Goal: Task Accomplishment & Management: Manage account settings

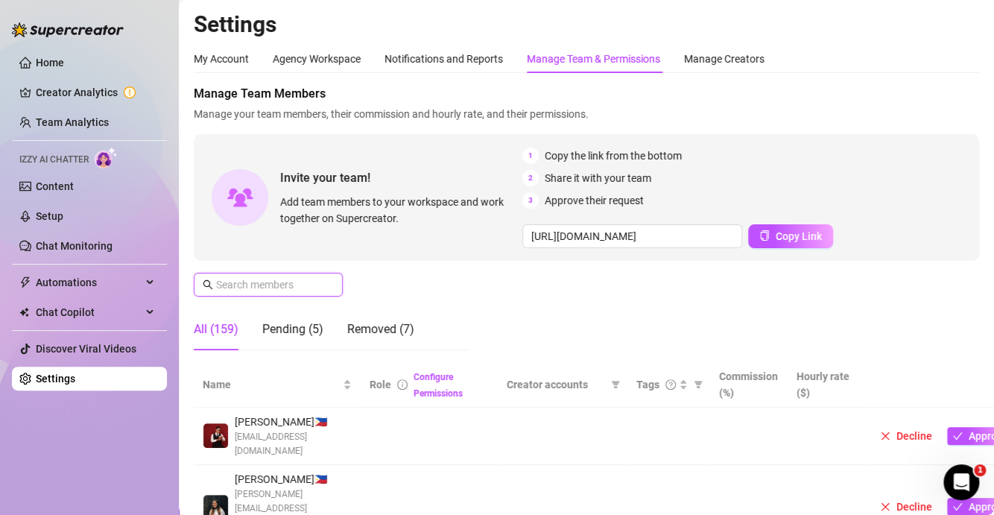
click at [303, 286] on input "text" at bounding box center [269, 284] width 106 height 16
click at [723, 63] on div "Manage Creators" at bounding box center [724, 59] width 80 height 16
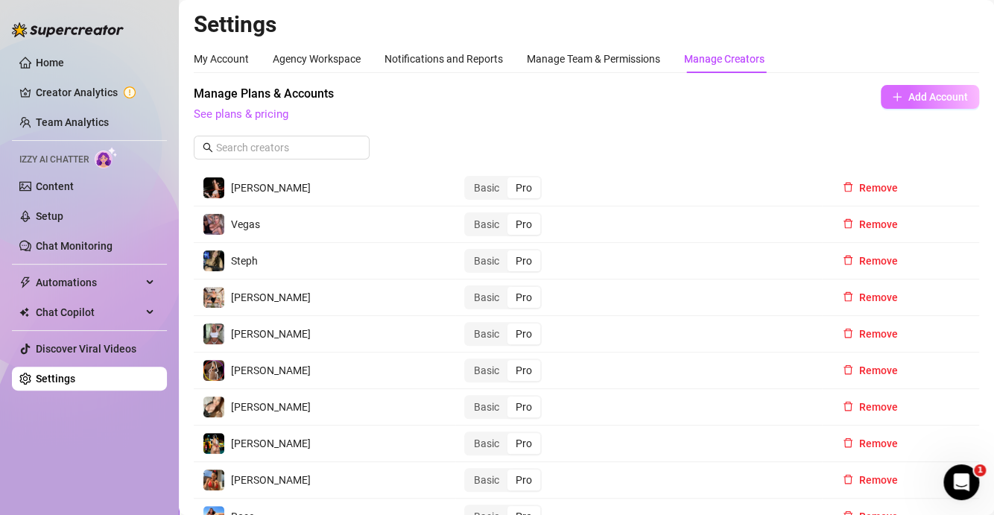
click at [927, 100] on span "Add Account" at bounding box center [938, 97] width 60 height 12
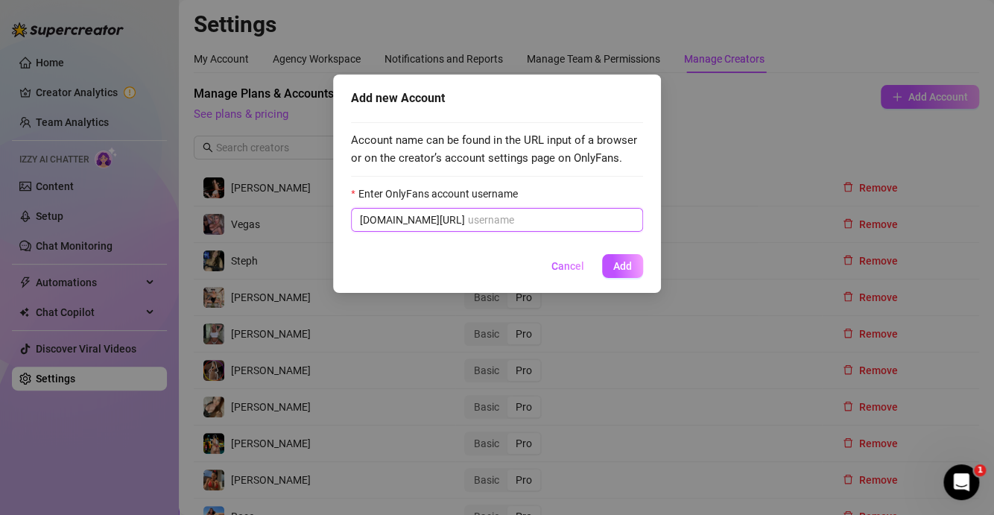
click at [468, 220] on input "Enter OnlyFans account username" at bounding box center [551, 220] width 166 height 16
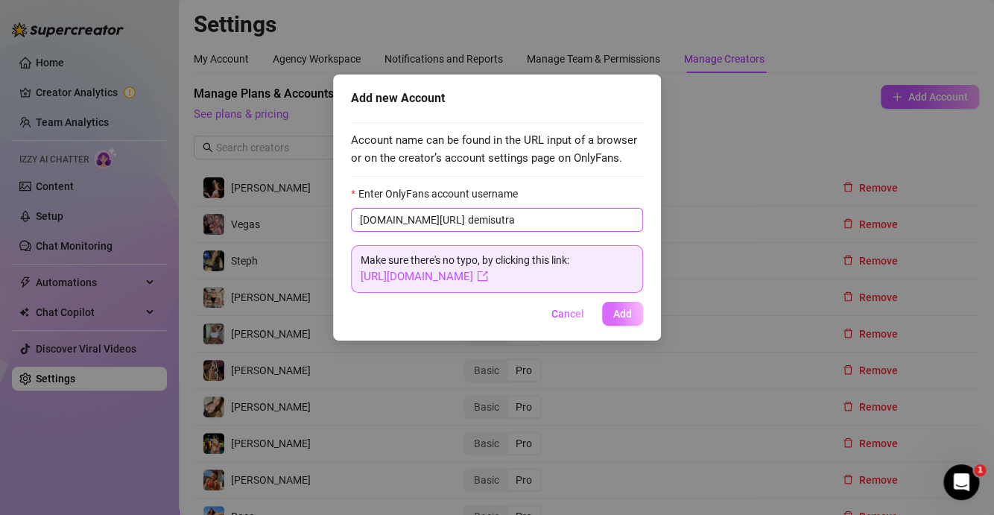
type input "demisutra"
click at [628, 319] on span "Add" at bounding box center [622, 314] width 19 height 12
click at [626, 314] on span "Add" at bounding box center [622, 314] width 19 height 12
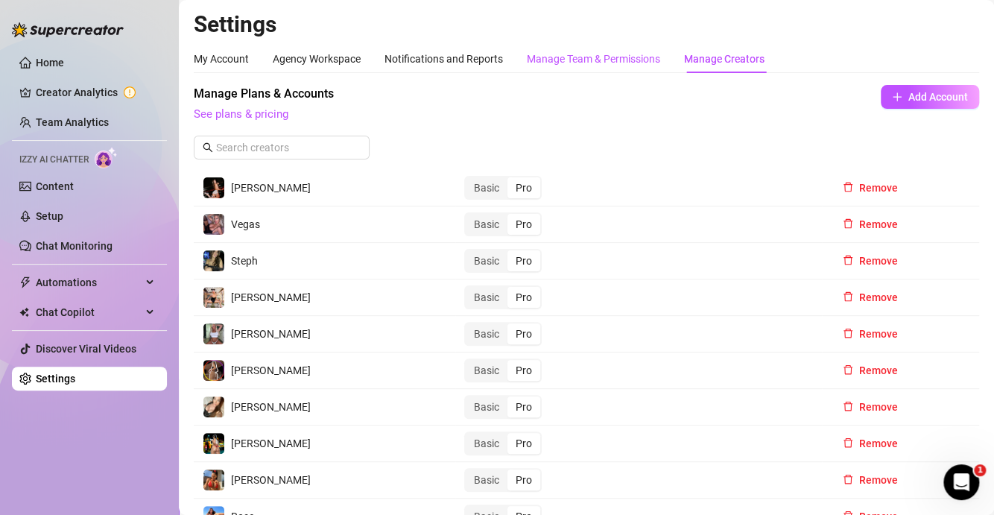
click at [614, 60] on div "Manage Team & Permissions" at bounding box center [593, 59] width 133 height 16
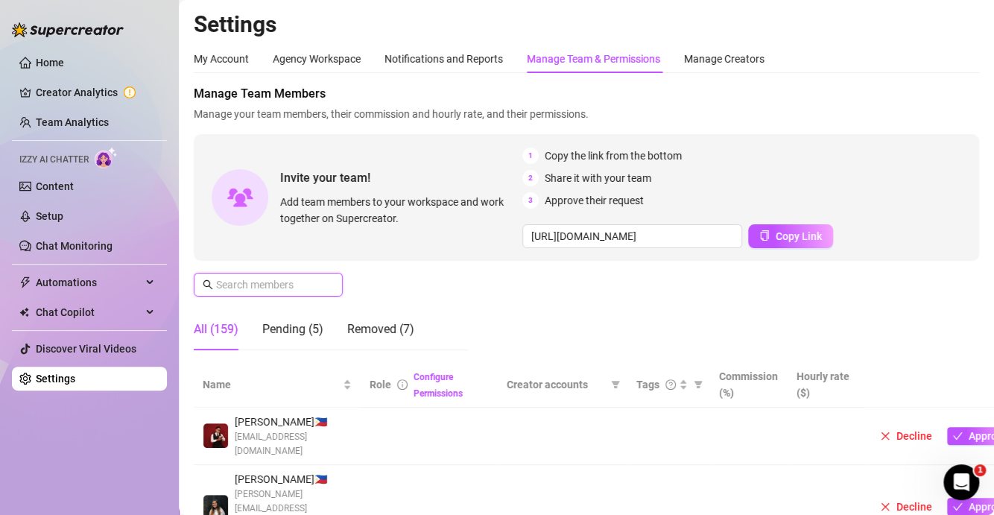
click at [300, 283] on input "text" at bounding box center [269, 284] width 106 height 16
paste input "[EMAIL_ADDRESS][DOMAIN_NAME]"
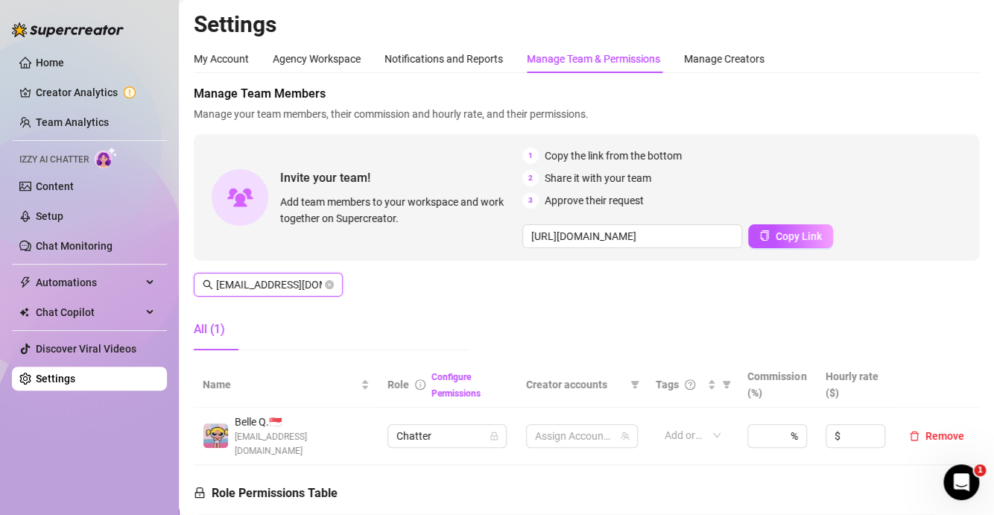
scroll to position [0, 48]
click at [594, 435] on div "4 Accounts" at bounding box center [574, 435] width 90 height 21
type input "[EMAIL_ADDRESS][DOMAIN_NAME]"
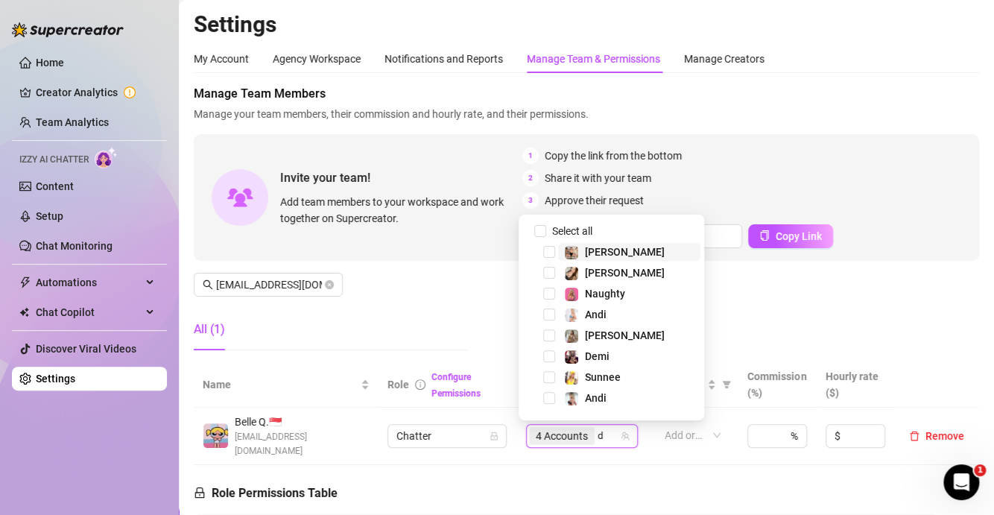
type input "de"
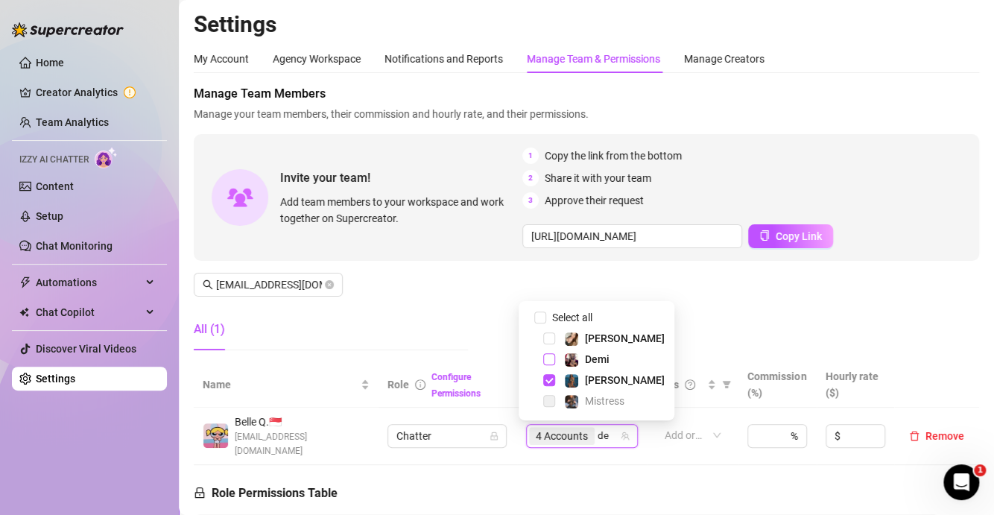
click at [545, 359] on span "Select tree node" at bounding box center [549, 359] width 12 height 12
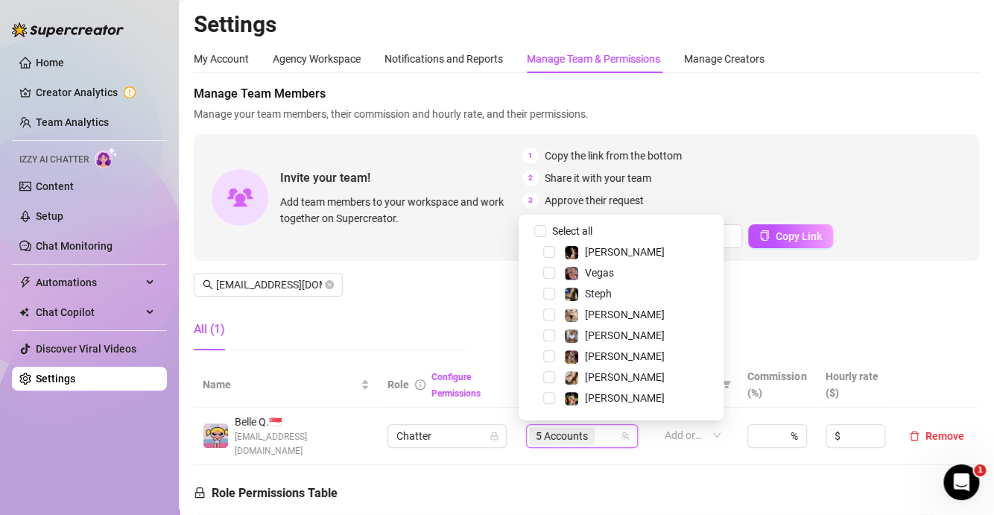
click at [803, 310] on div "Manage Team Members Manage your team members, their commission and hourly rate,…" at bounding box center [586, 223] width 785 height 277
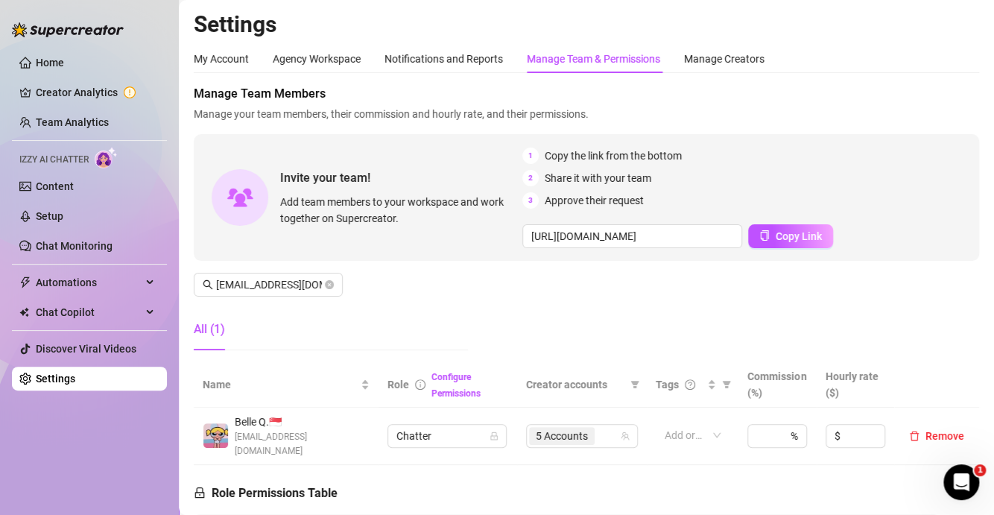
click at [929, 291] on div "Manage Team Members Manage your team members, their commission and hourly rate,…" at bounding box center [586, 223] width 785 height 277
click at [328, 283] on icon "close-circle" at bounding box center [329, 284] width 9 height 9
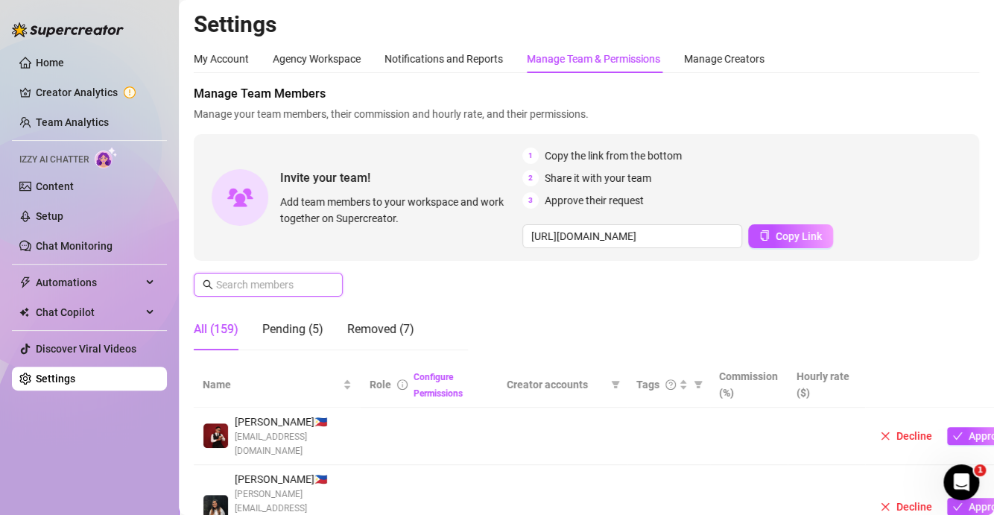
paste input "[EMAIL_ADDRESS][DOMAIN_NAME]"
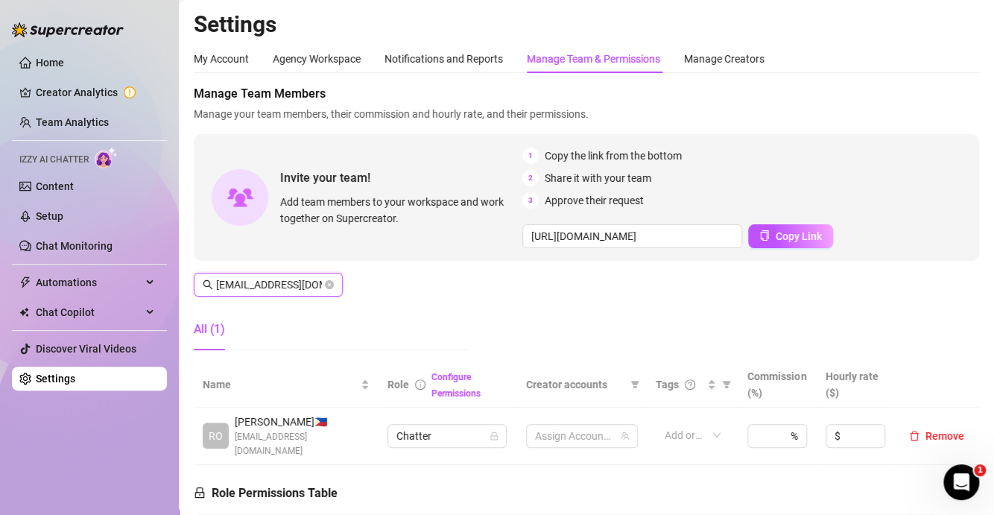
scroll to position [0, 25]
click at [597, 429] on div "2 Accounts" at bounding box center [574, 435] width 90 height 21
type input "[EMAIL_ADDRESS][DOMAIN_NAME]"
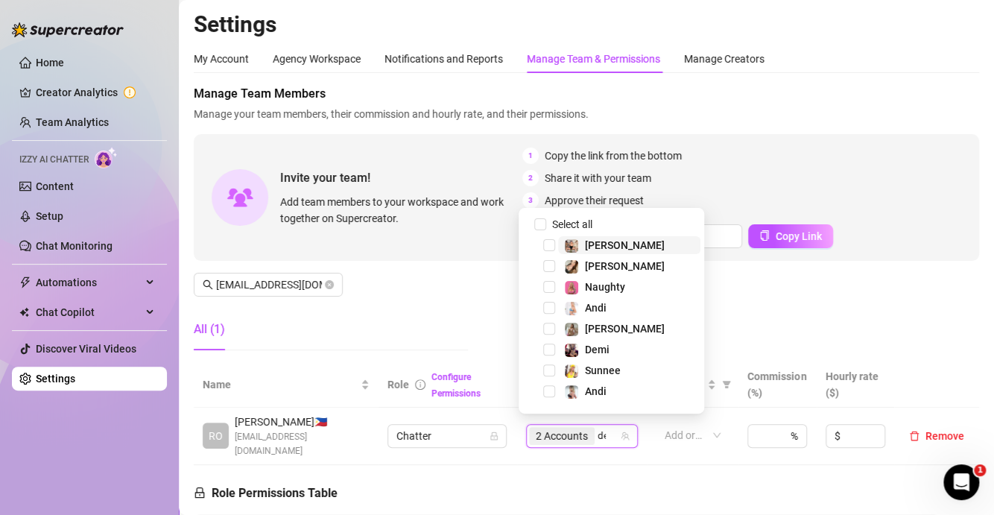
type input "dem"
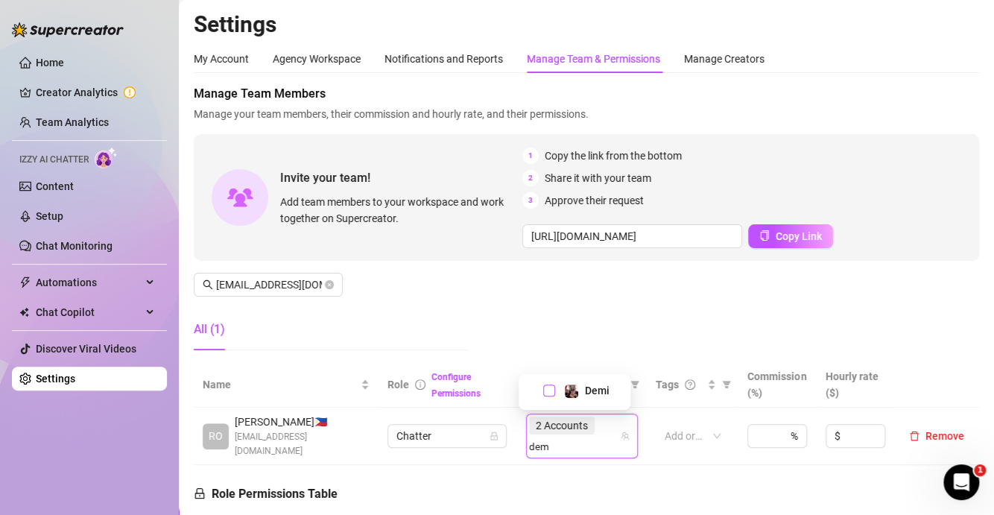
click at [548, 390] on span "Select tree node" at bounding box center [549, 390] width 12 height 12
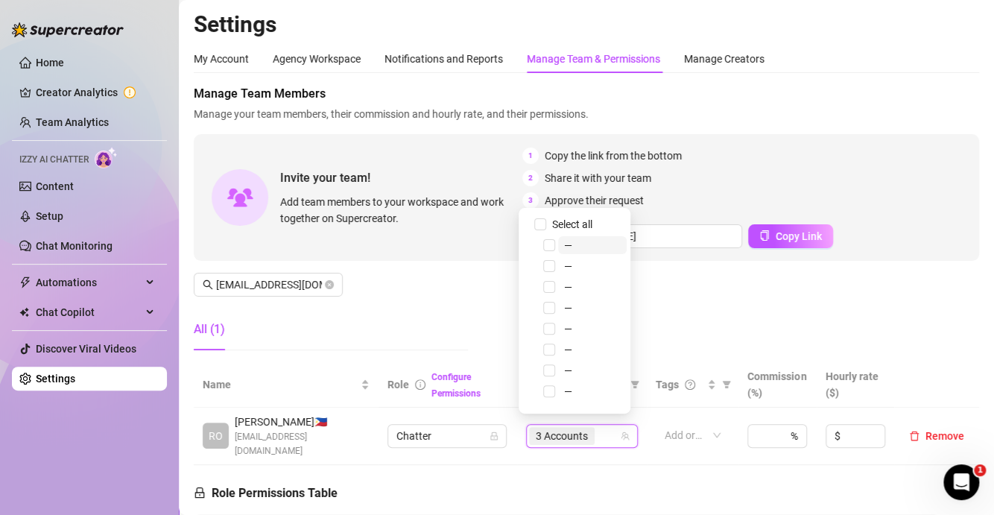
click at [599, 427] on div "3 Accounts" at bounding box center [574, 435] width 90 height 21
click at [713, 325] on div "Manage Team Members Manage your team members, their commission and hourly rate,…" at bounding box center [586, 223] width 785 height 277
